Goal: Transaction & Acquisition: Purchase product/service

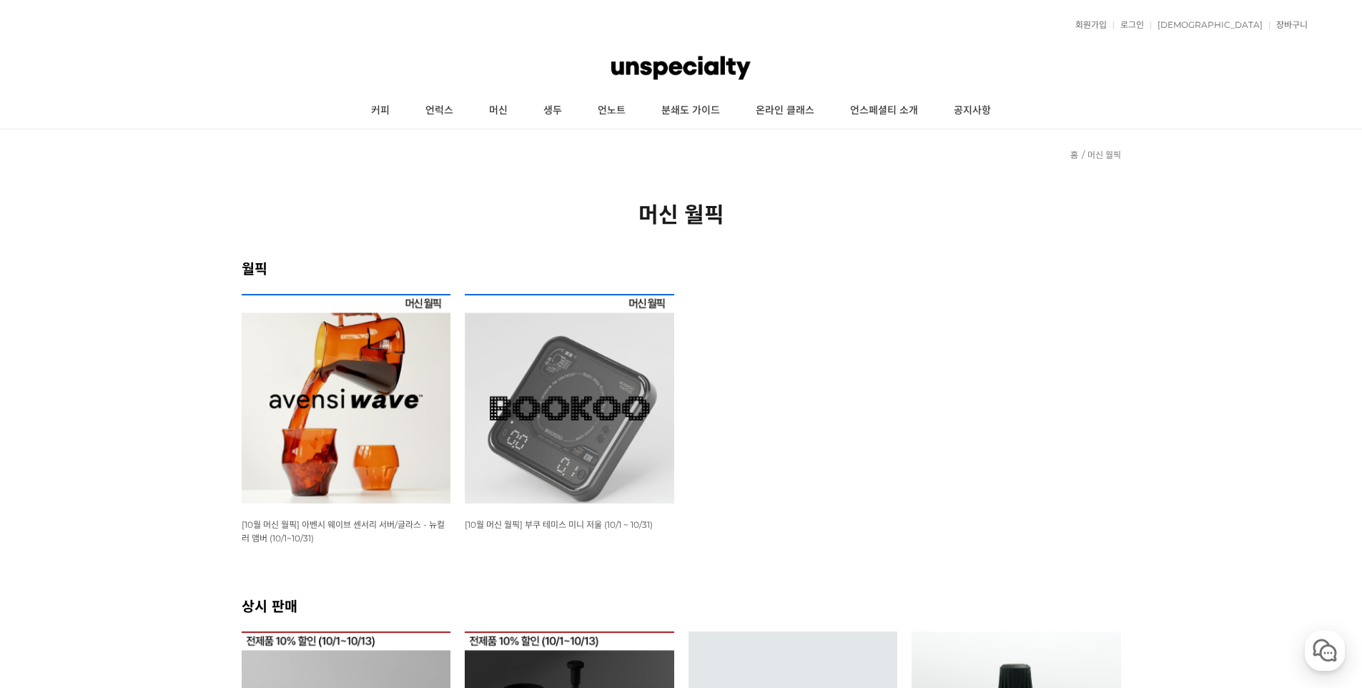
scroll to position [2, 0]
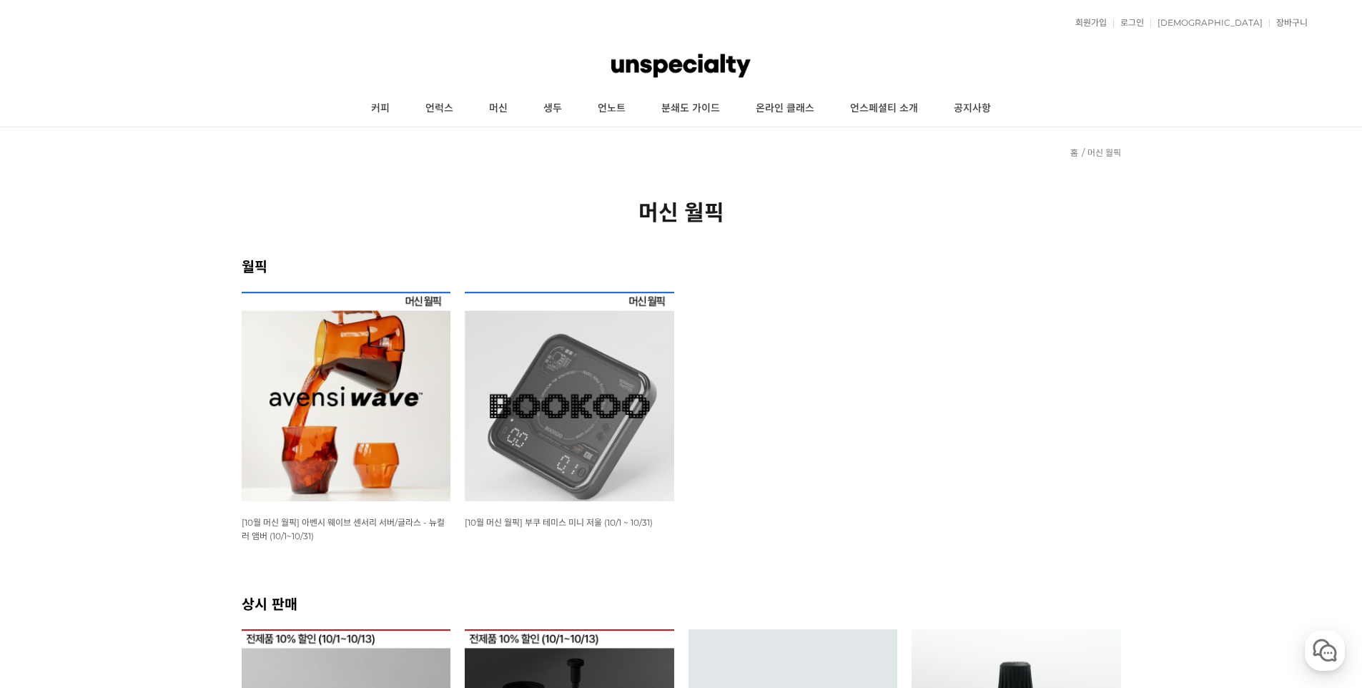
click at [563, 424] on img at bounding box center [569, 396] width 209 height 209
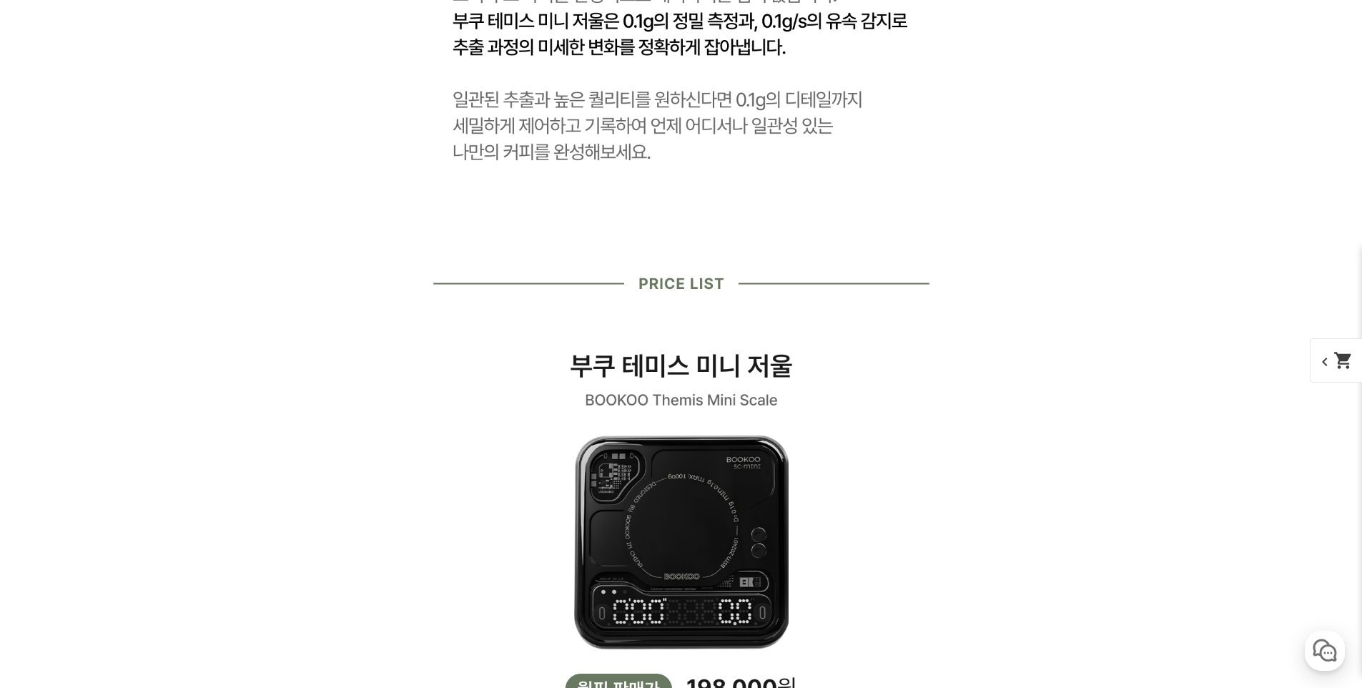
scroll to position [2370, 0]
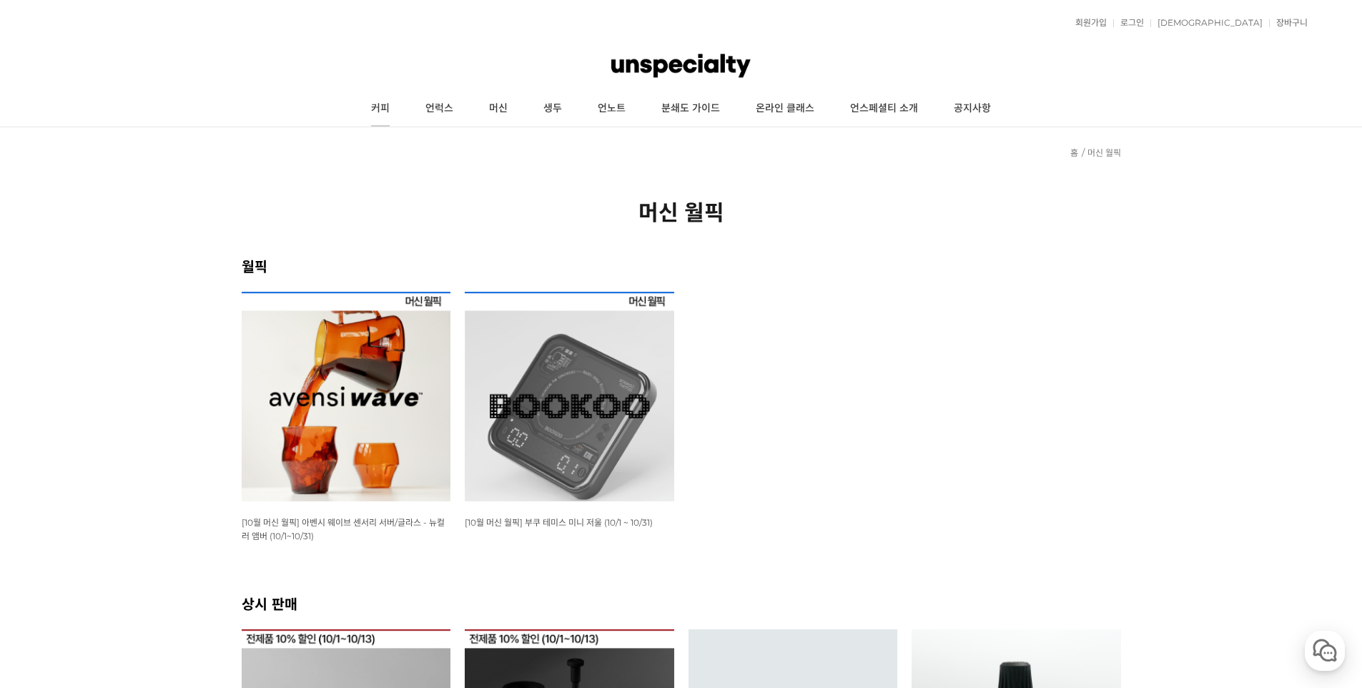
click at [377, 117] on link "커피" at bounding box center [380, 109] width 54 height 36
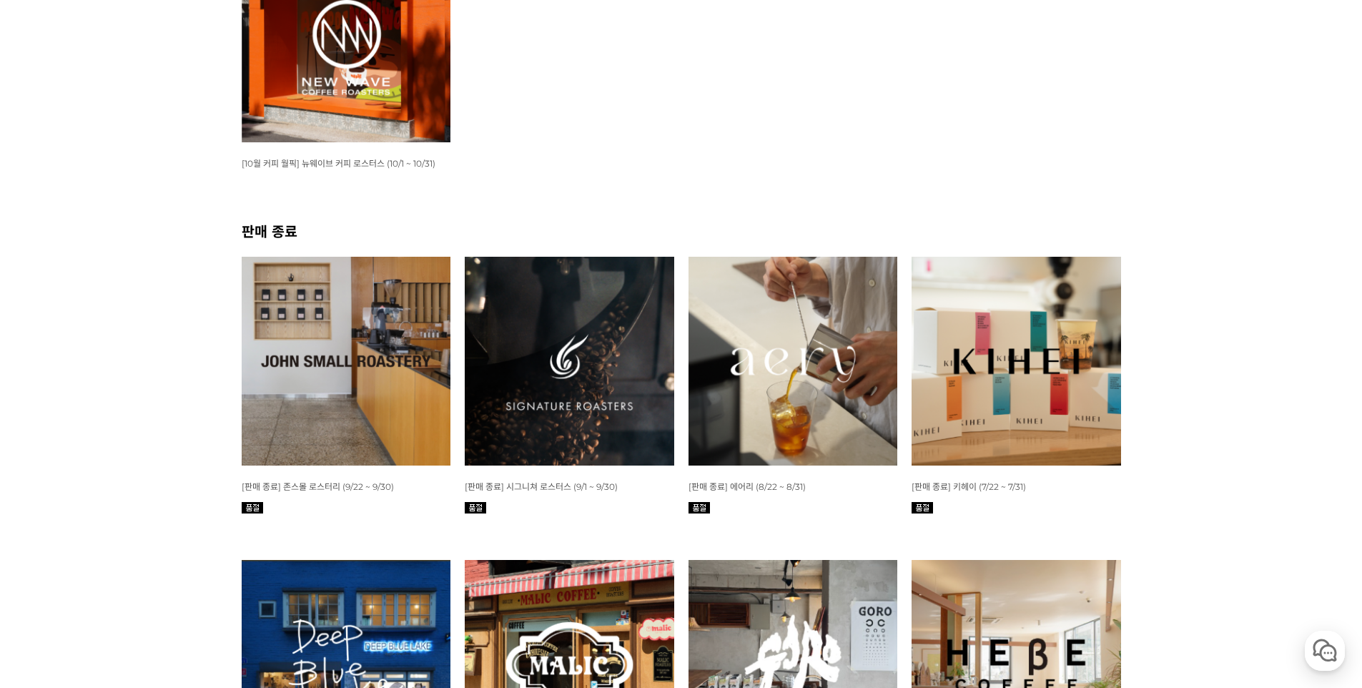
scroll to position [369, 0]
